Goal: Navigation & Orientation: Find specific page/section

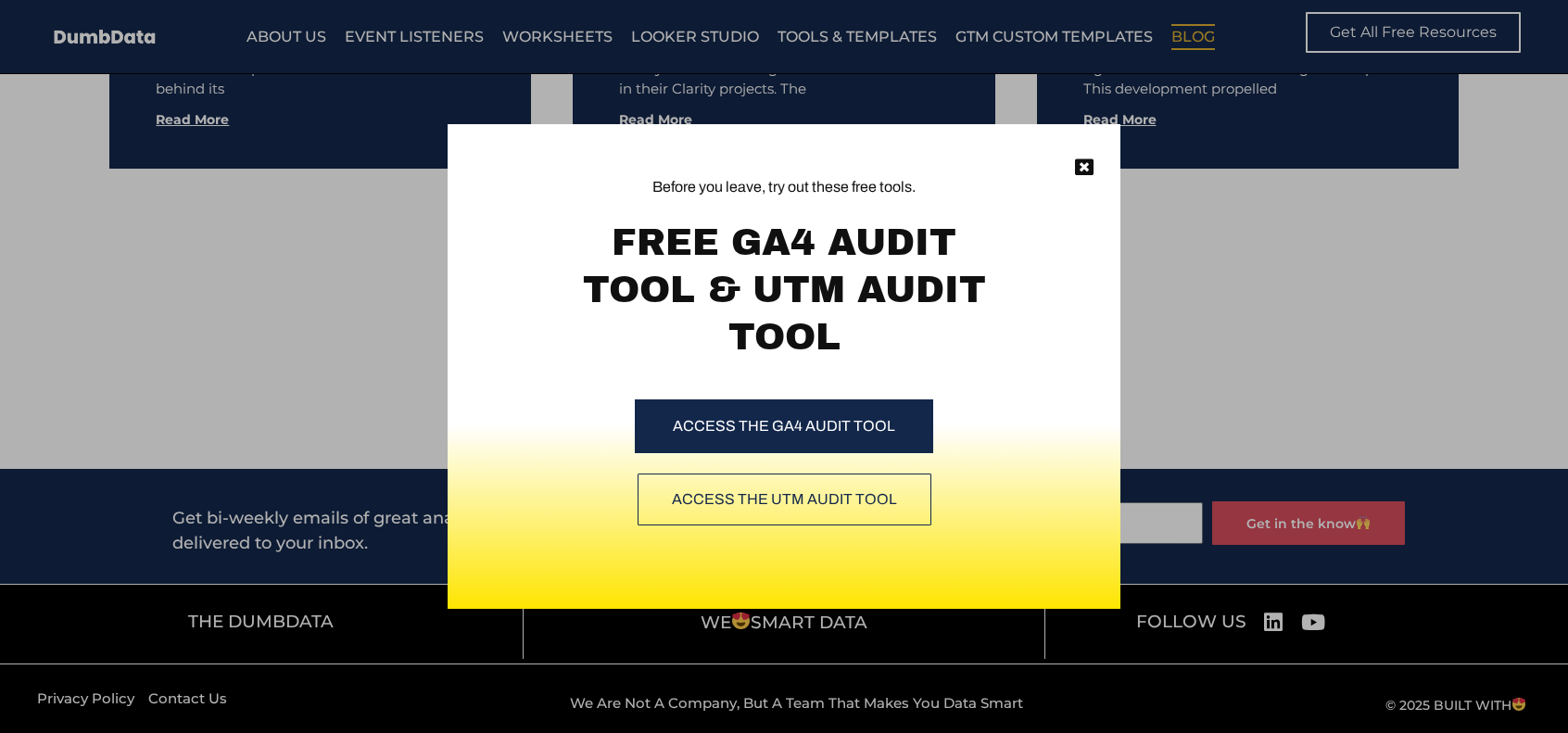
scroll to position [10736, 0]
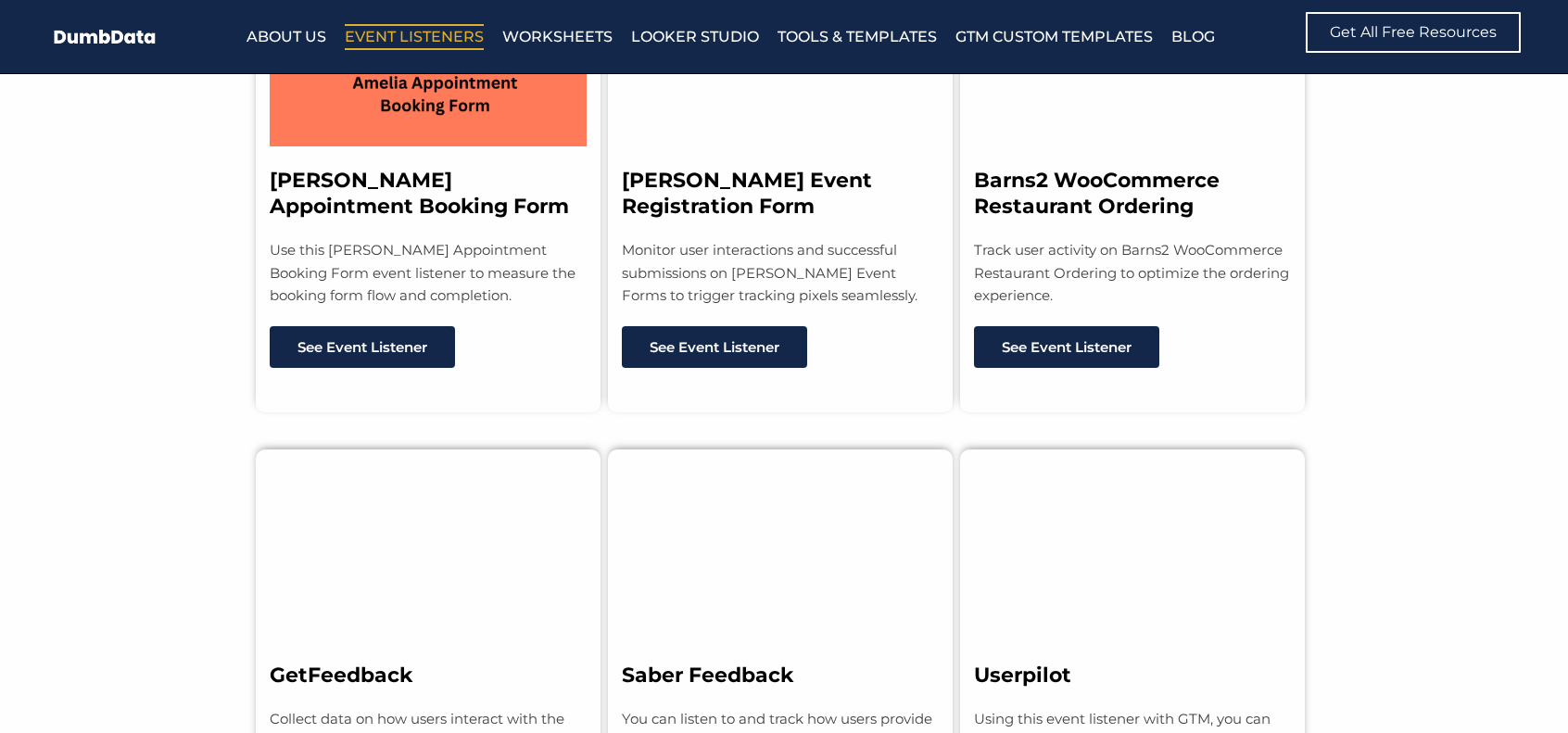
scroll to position [11858, 0]
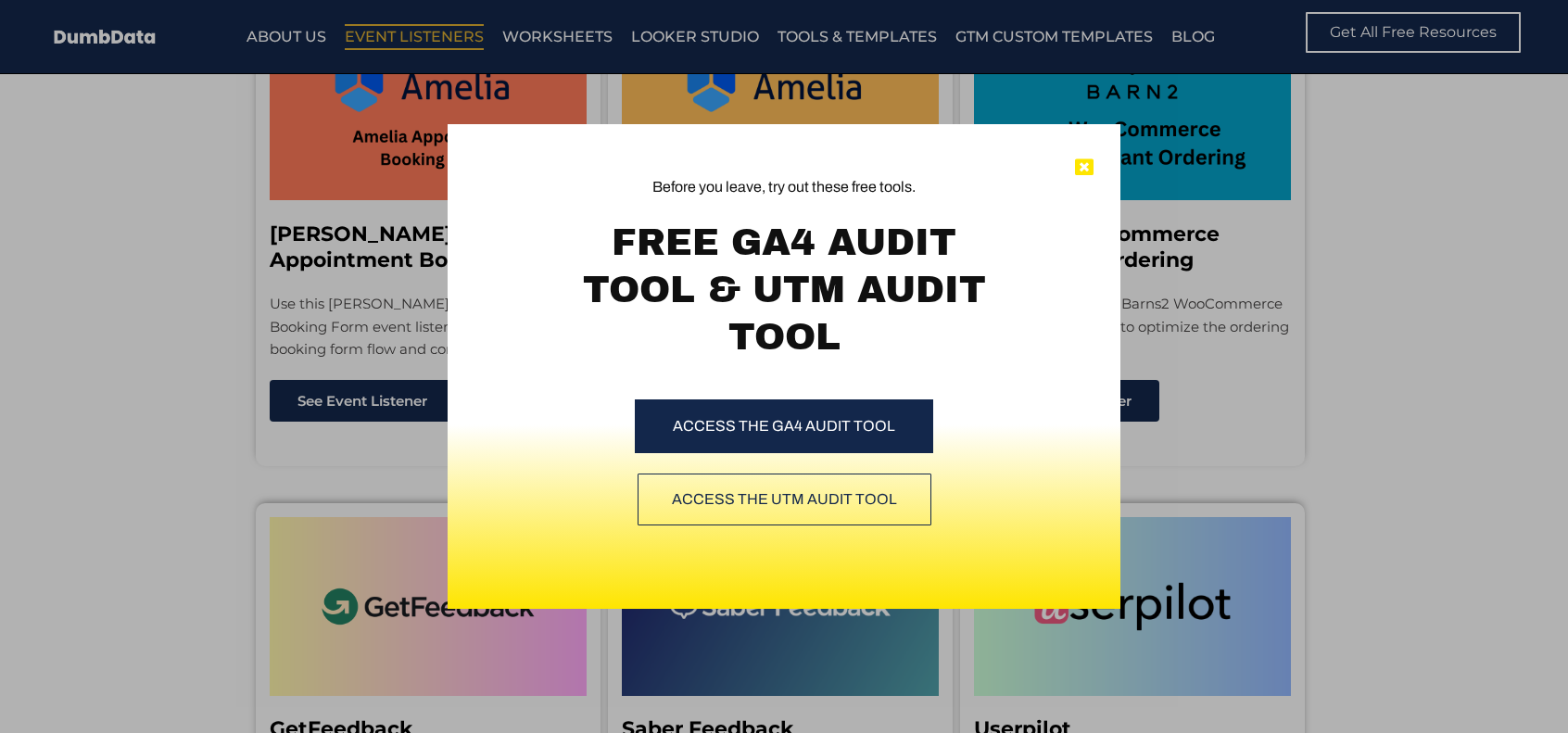
click at [1079, 170] on icon at bounding box center [1084, 168] width 19 height 19
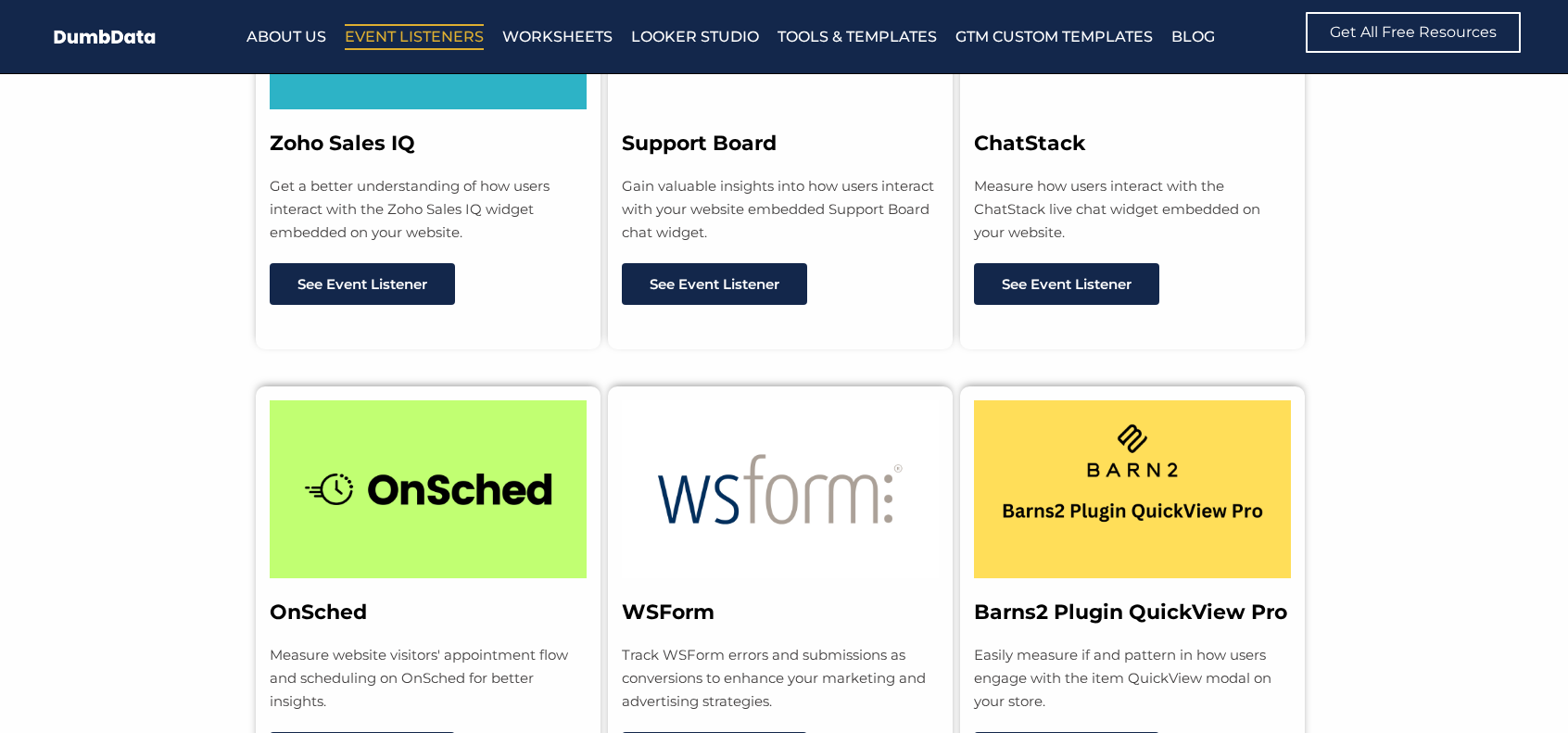
scroll to position [10932, 0]
